Goal: Task Accomplishment & Management: Manage account settings

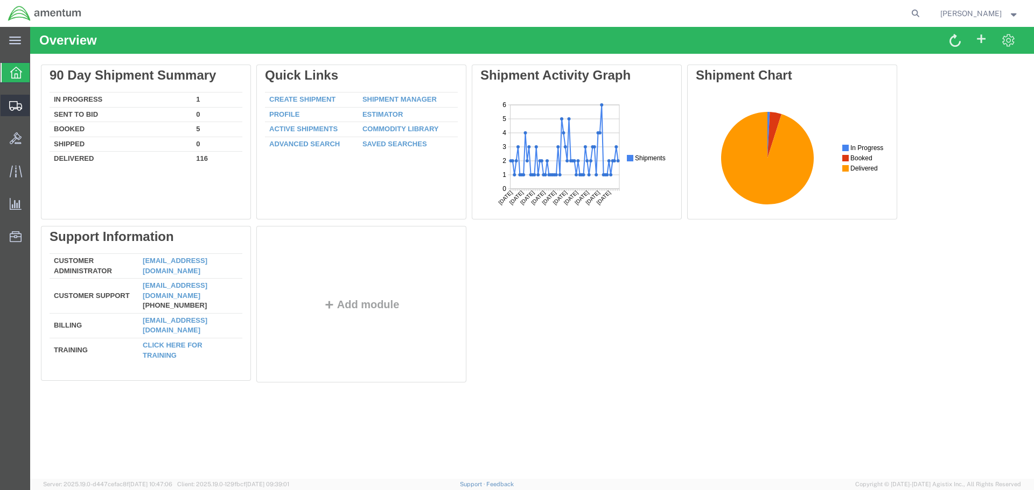
click at [0, 0] on span "Shipment Manager" at bounding box center [0, 0] width 0 height 0
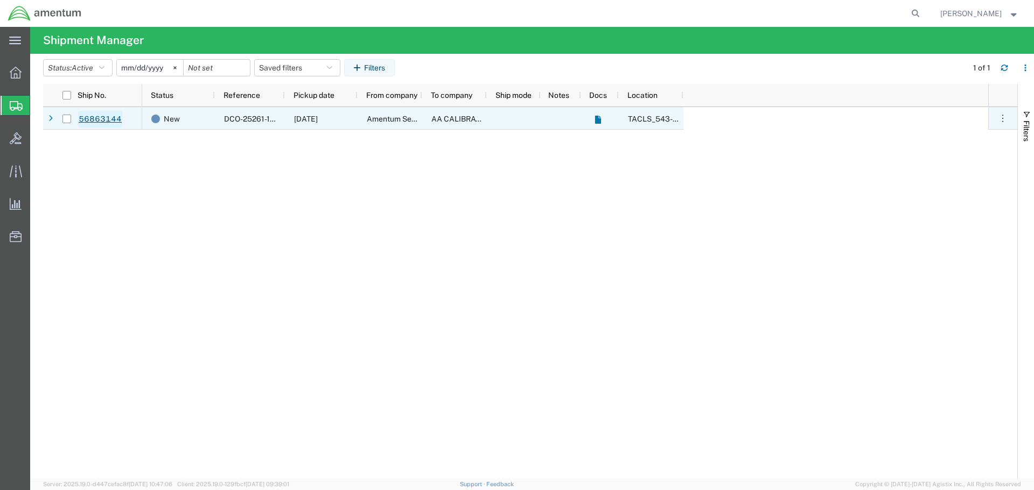
click at [96, 115] on link "56863144" at bounding box center [100, 119] width 44 height 17
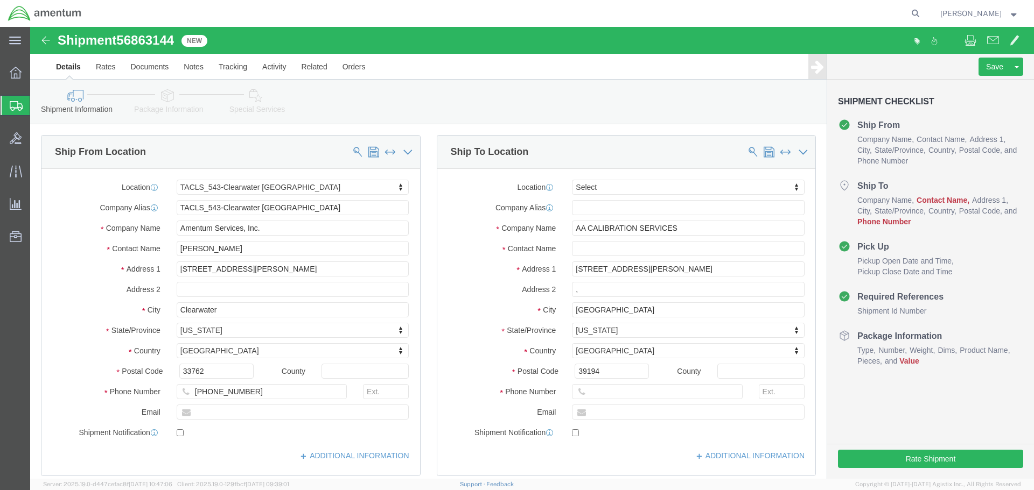
select select "60191"
select select
click input "text"
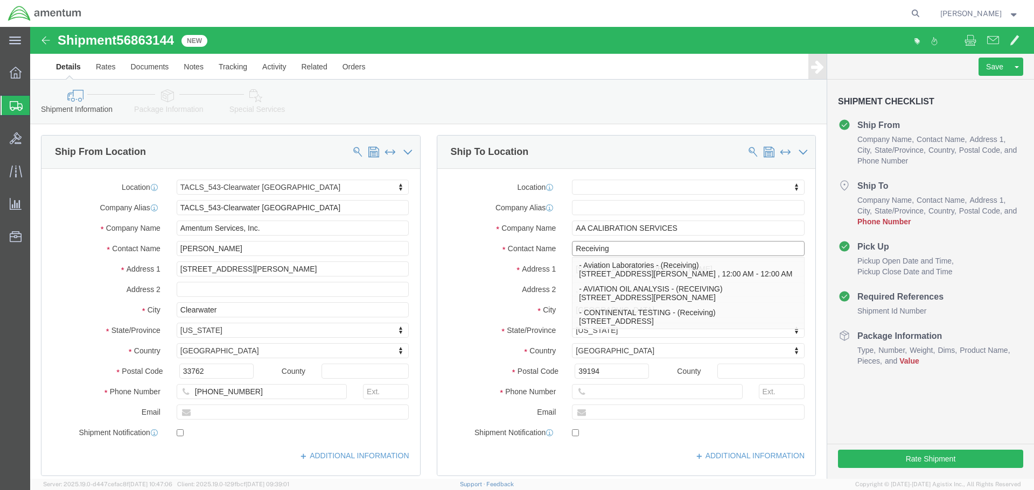
type input "Receiving"
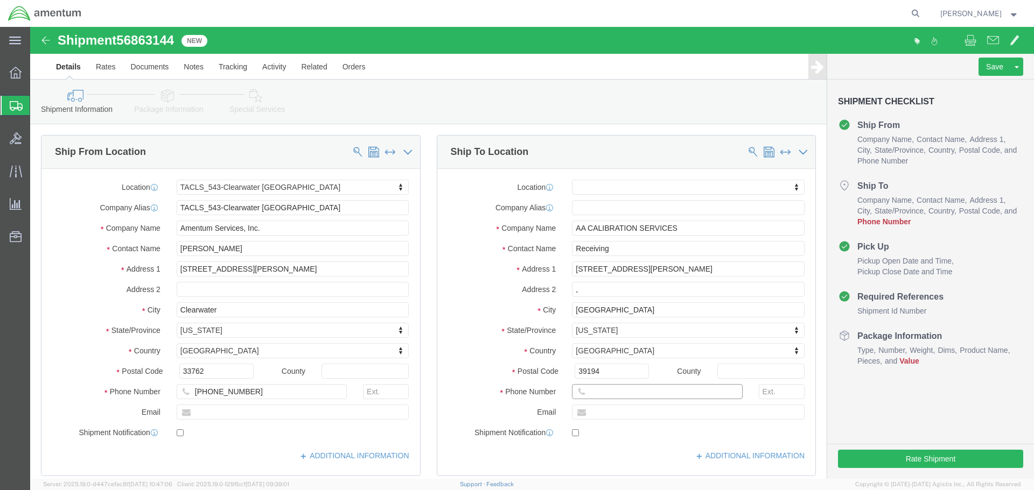
click input "text"
type input "1234567788"
click icon
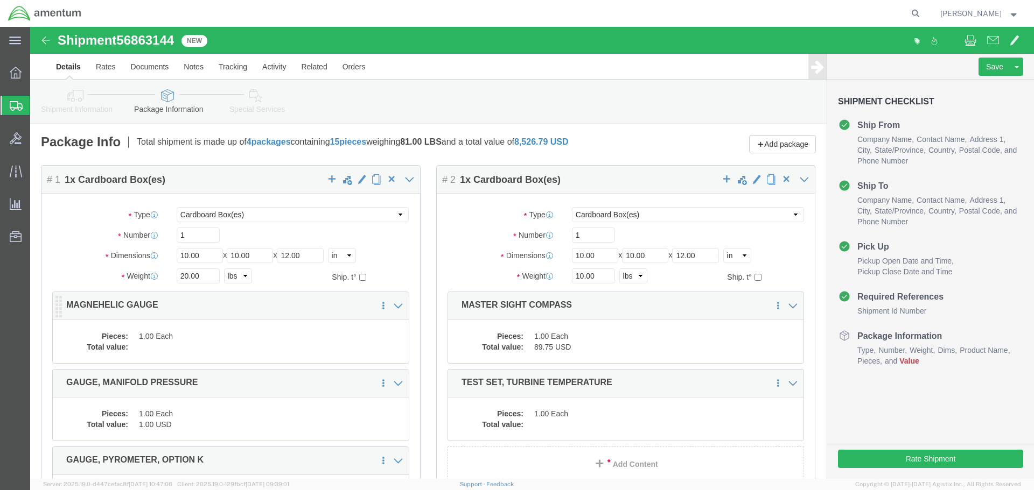
click dd "1.00 Each"
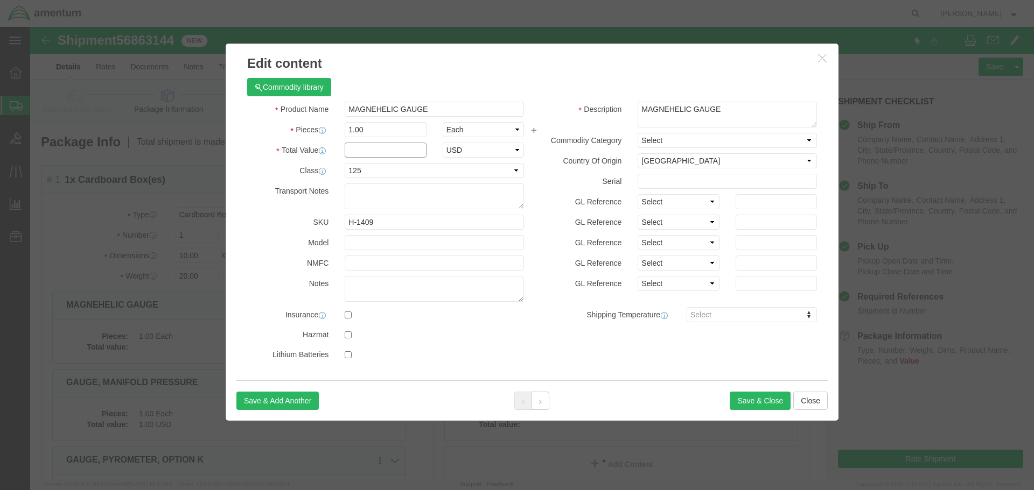
click input "text"
drag, startPoint x: 338, startPoint y: 118, endPoint x: 285, endPoint y: 110, distance: 54.0
click div "Product Name MAGNEHELIC GAUGE Pieces 1.00 Select Bag Barrels 100Board Feet Bott…"
type input "500"
click button "Save & Close"
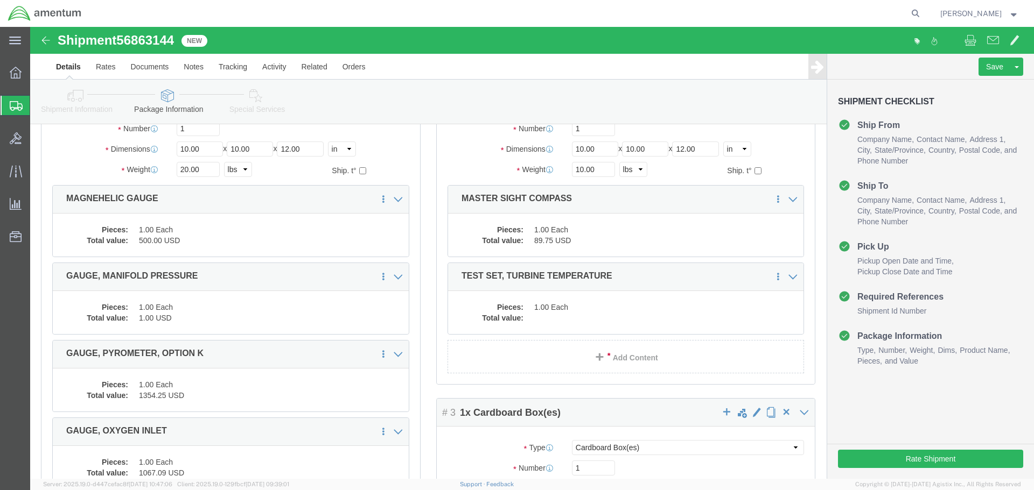
scroll to position [108, 0]
click dd "1.00 Each"
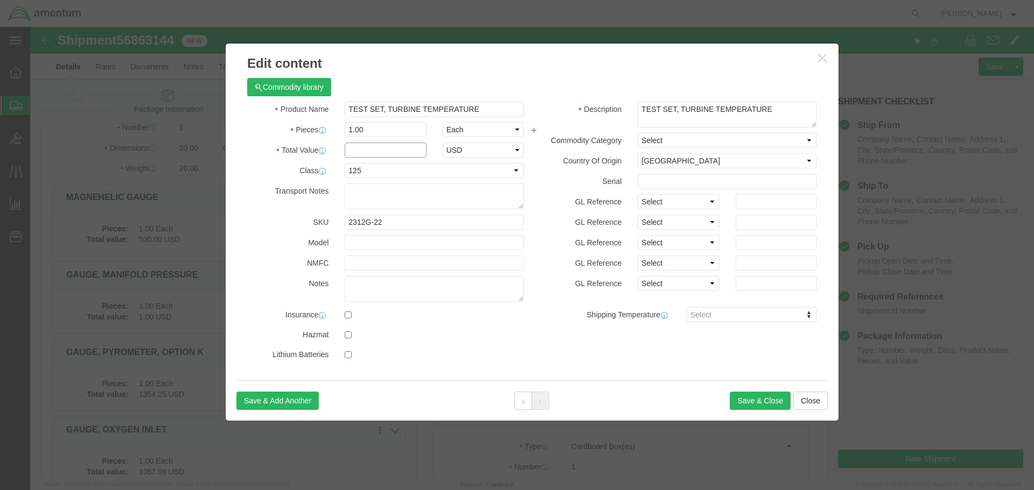
click input "text"
paste input "500"
type input "500"
click button "Save & Close"
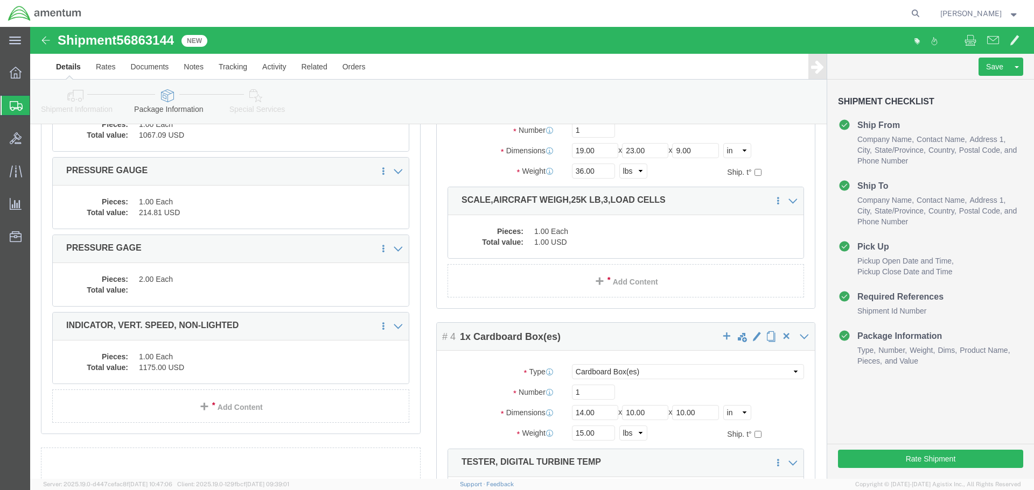
scroll to position [484, 0]
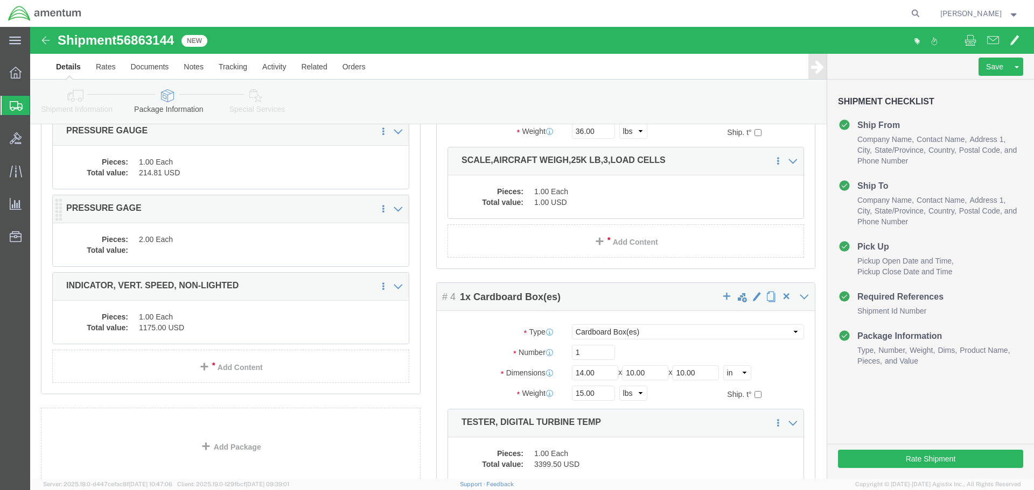
click dd "2.00 Each"
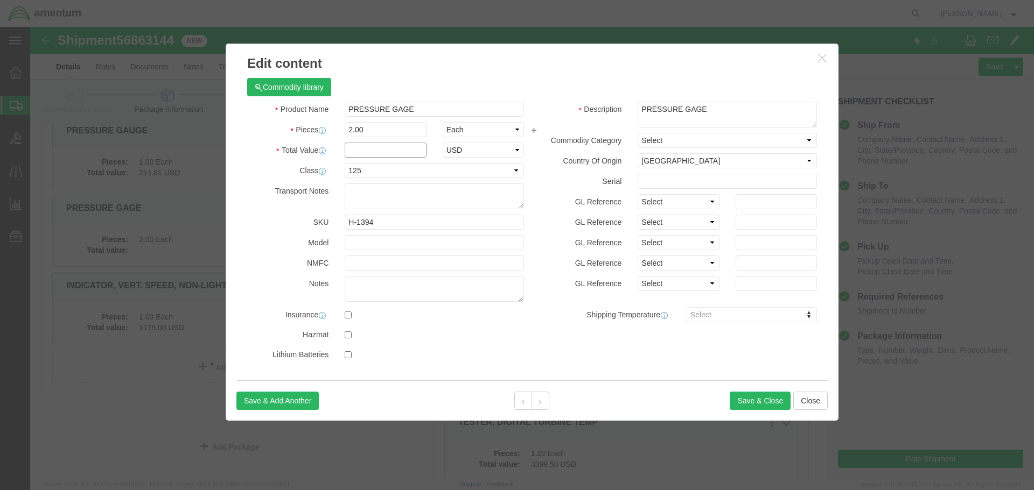
click input "text"
paste input "500"
type input "500"
click button "Save & Close"
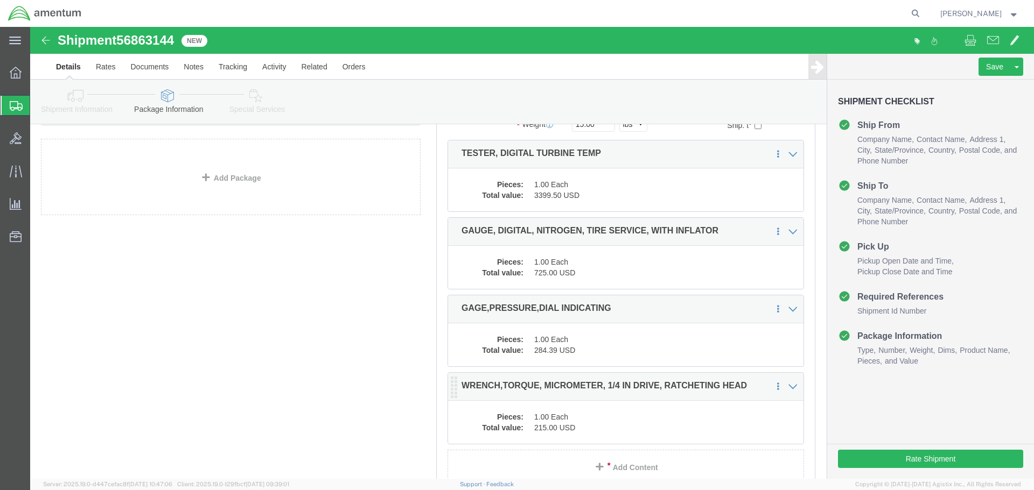
scroll to position [845, 0]
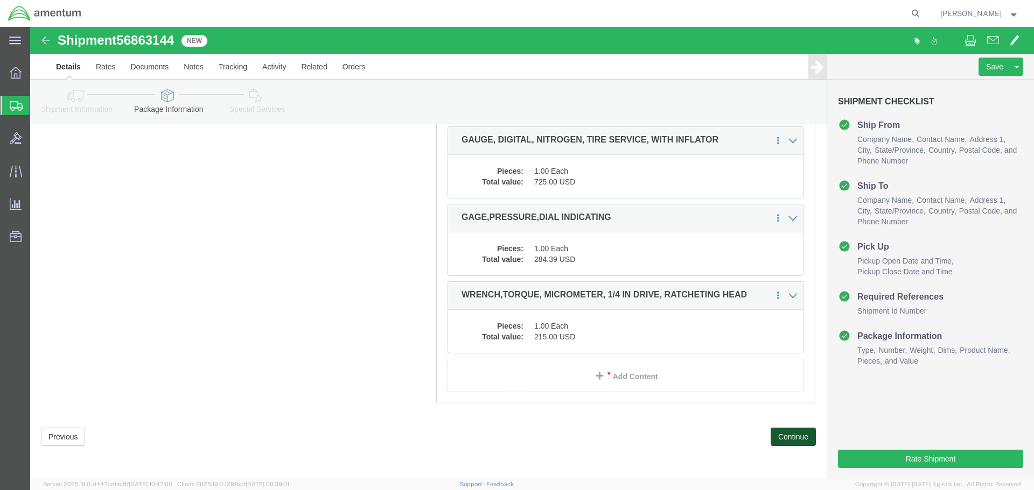
click button "Continue"
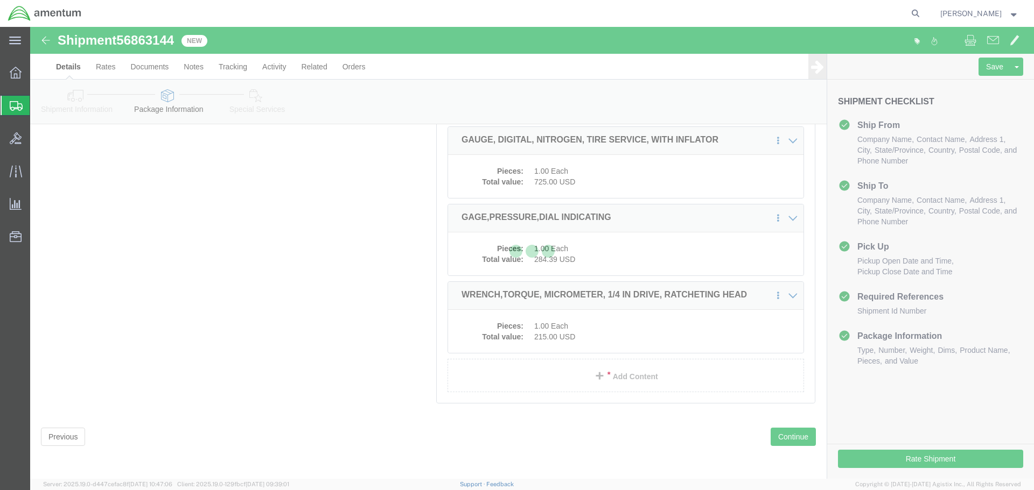
select select
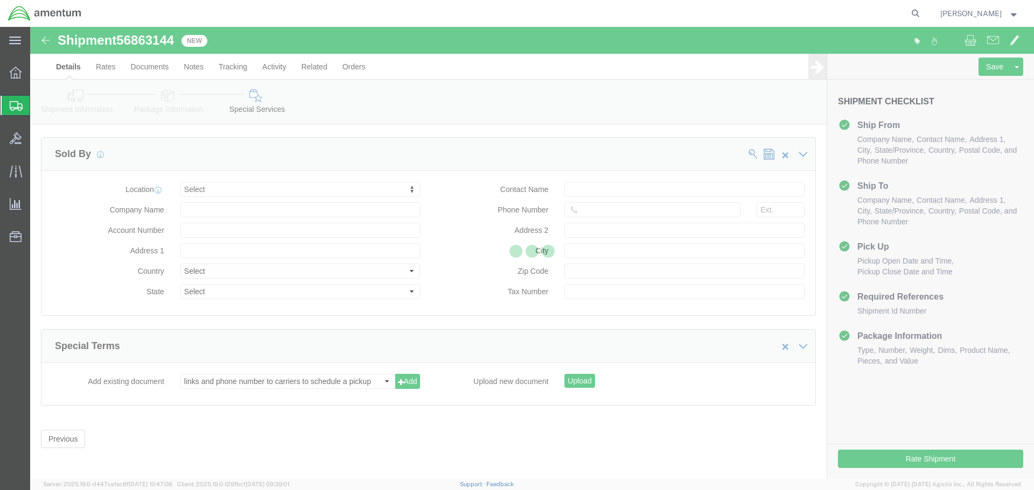
select select "DEPARTMENT"
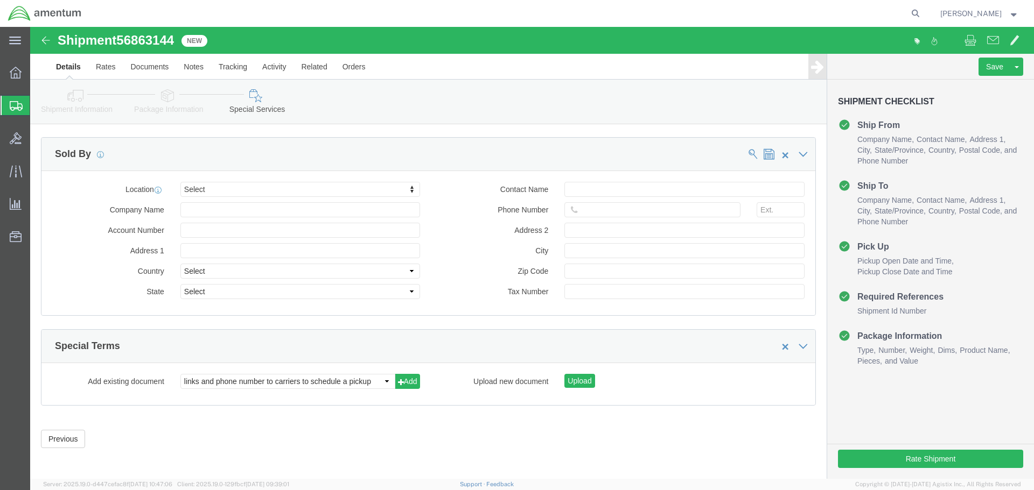
scroll to position [1010, 0]
click select "links and phone number to carriers to schedule a pickup instructions for US imp…"
click div "Please fix the following errors Ship From Location Location TACLS_543-[GEOGRAPH…"
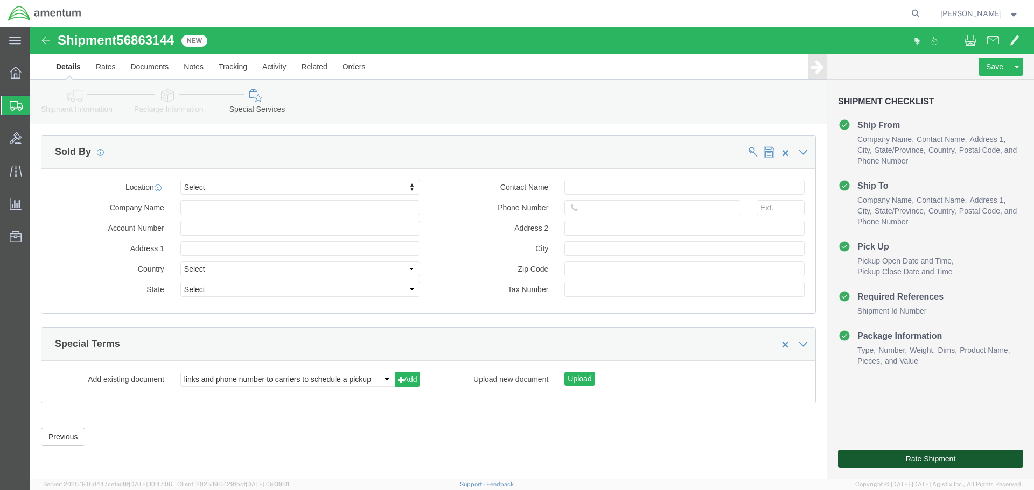
click button "Rate Shipment"
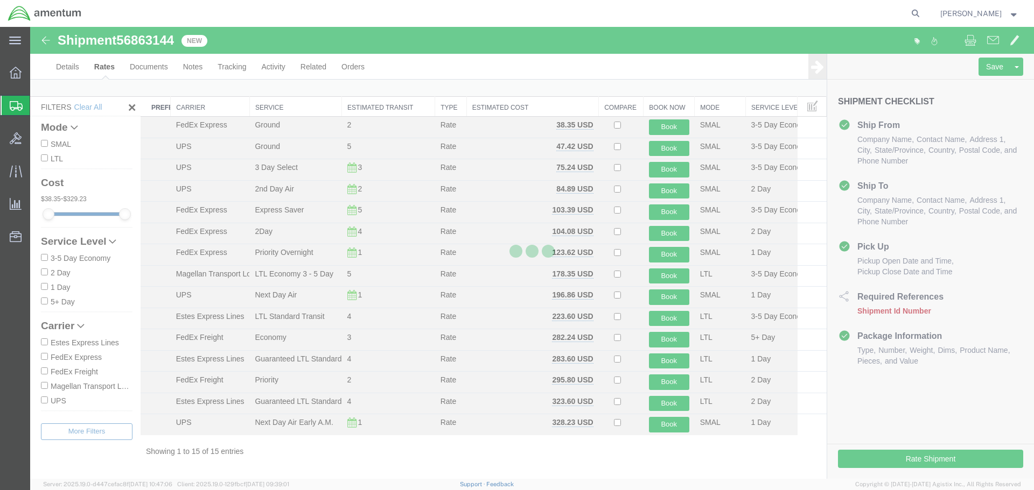
scroll to position [5, 0]
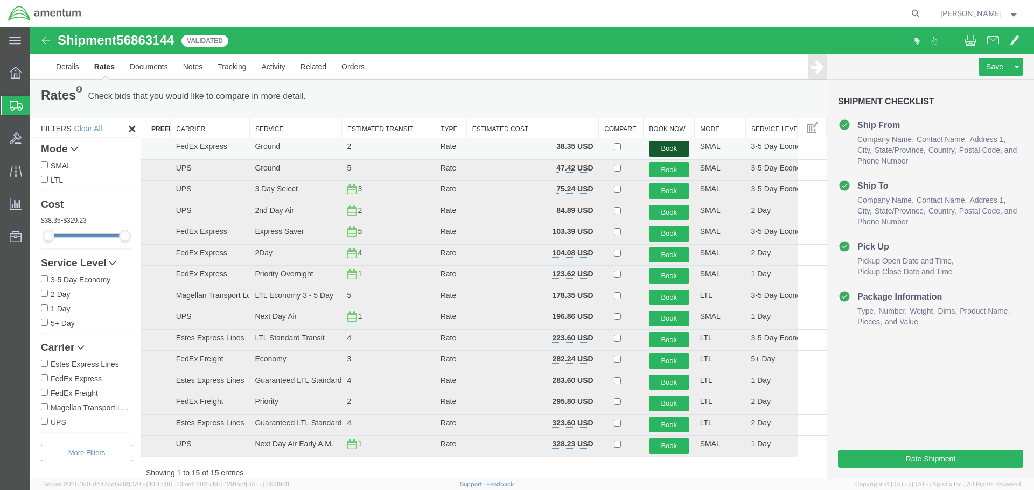
click at [661, 146] on button "Book" at bounding box center [669, 149] width 40 height 16
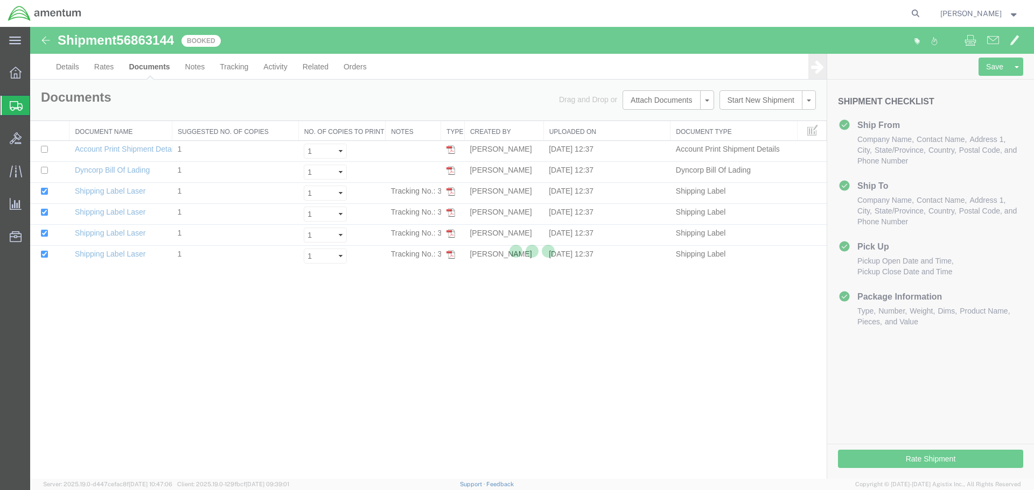
scroll to position [0, 0]
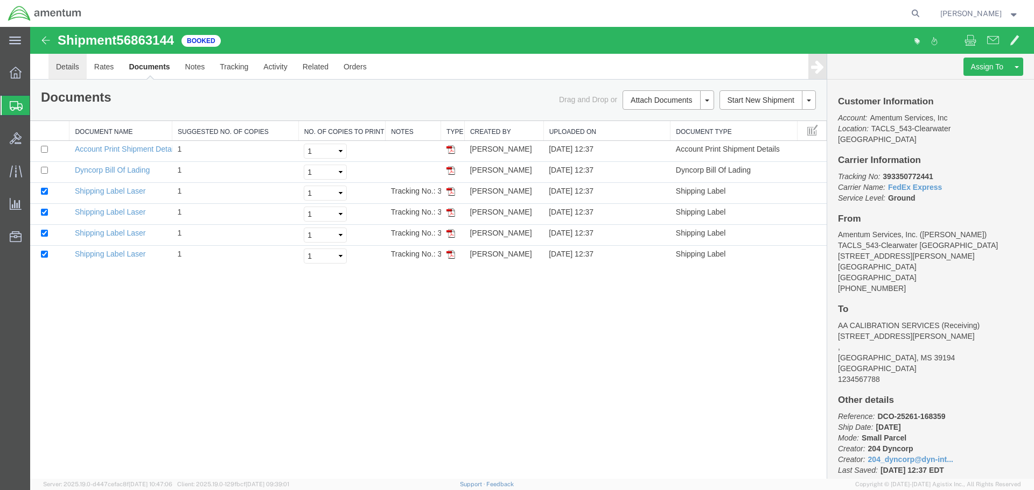
click at [76, 67] on link "Details" at bounding box center [67, 67] width 38 height 26
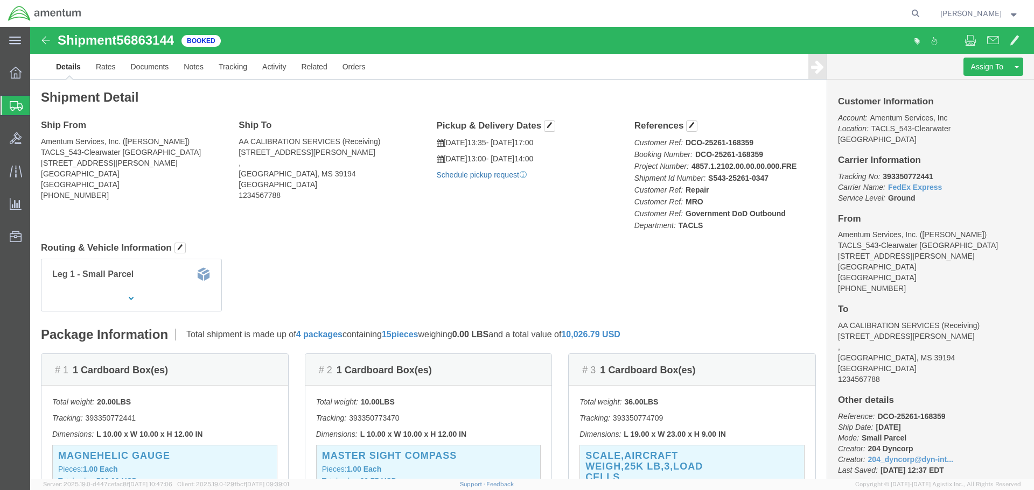
click link "Schedule pickup request"
click link "Documents"
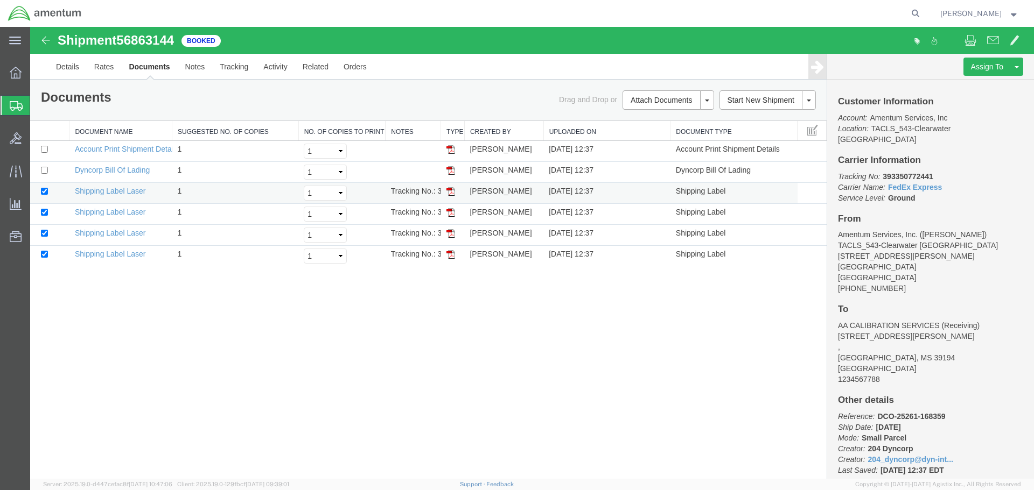
click at [453, 194] on img at bounding box center [450, 191] width 9 height 9
drag, startPoint x: 452, startPoint y: 214, endPoint x: 460, endPoint y: 191, distance: 25.2
click at [452, 214] on img at bounding box center [450, 212] width 9 height 9
drag, startPoint x: 453, startPoint y: 233, endPoint x: 457, endPoint y: 224, distance: 9.4
click at [453, 233] on img at bounding box center [450, 233] width 9 height 9
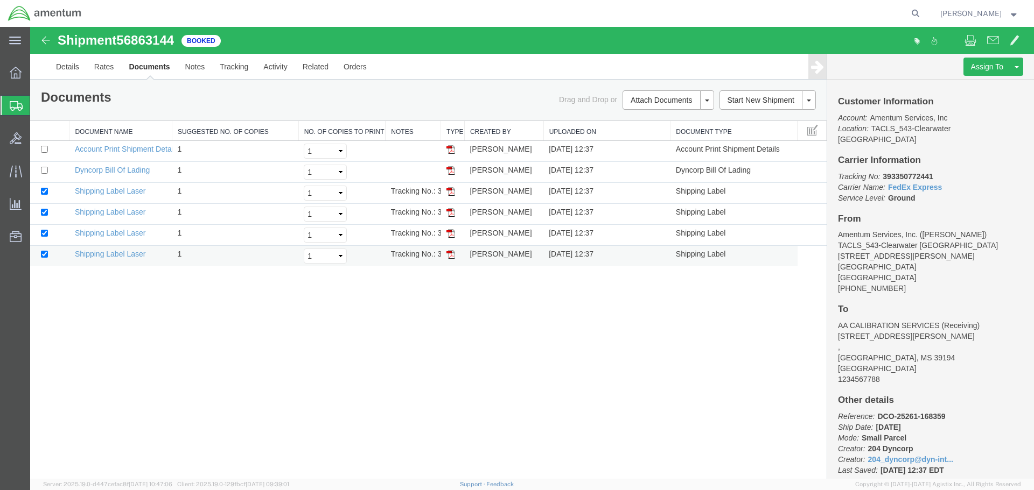
click at [448, 253] on img at bounding box center [450, 254] width 9 height 9
